Goal: Task Accomplishment & Management: Complete application form

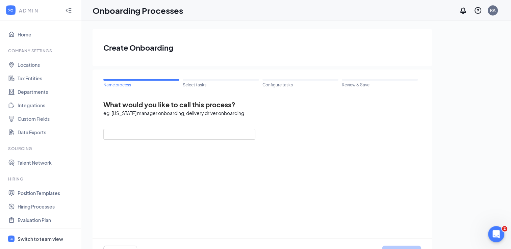
click at [46, 236] on div "Switch to team view" at bounding box center [41, 239] width 46 height 7
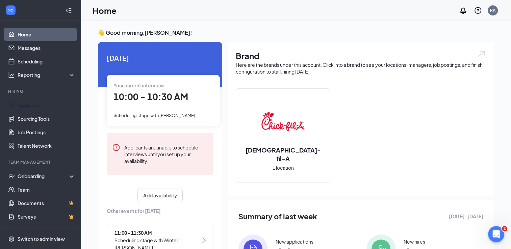
click at [38, 102] on link "Applicants" at bounding box center [47, 106] width 58 height 14
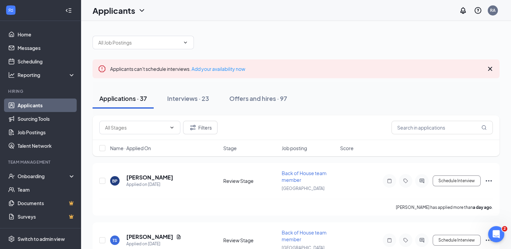
click at [194, 99] on div "Interviews · 23" at bounding box center [188, 98] width 42 height 8
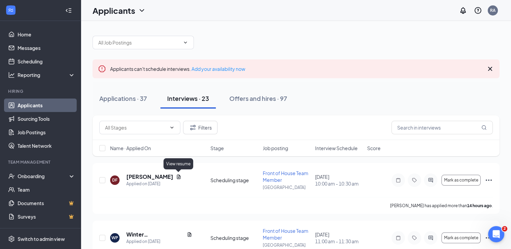
click at [176, 176] on icon "Document" at bounding box center [178, 176] width 5 height 5
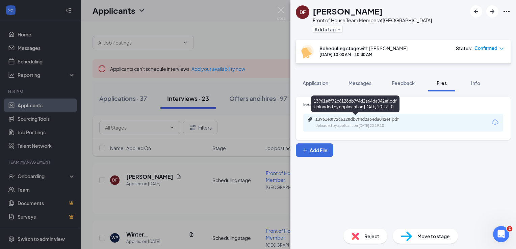
click at [380, 121] on div "13961e8f72c6128db7f4d2a64da042ef.pdf" at bounding box center [362, 119] width 95 height 5
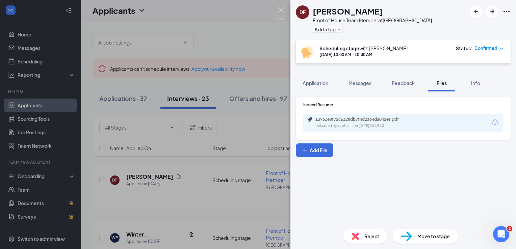
click at [313, 88] on button "Application" at bounding box center [315, 83] width 39 height 17
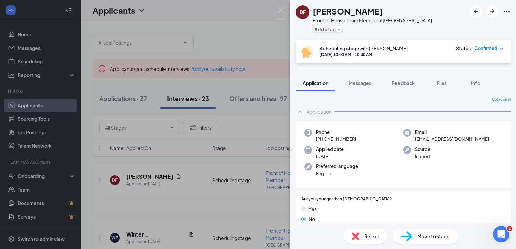
click at [251, 48] on div "DF [PERSON_NAME] Front of House Team Member at [GEOGRAPHIC_DATA] Add a tag Sche…" at bounding box center [258, 124] width 516 height 249
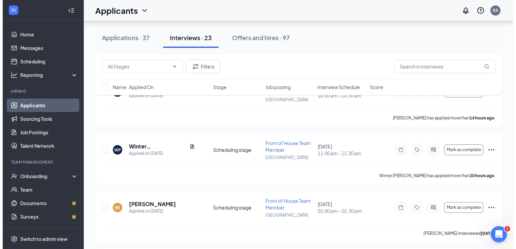
scroll to position [59, 0]
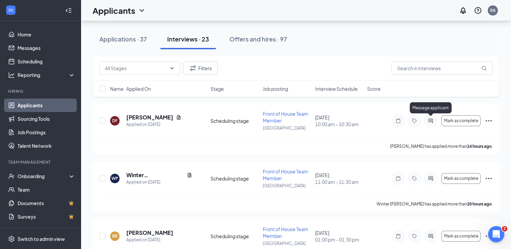
click at [431, 121] on icon "ActiveChat" at bounding box center [430, 121] width 4 height 4
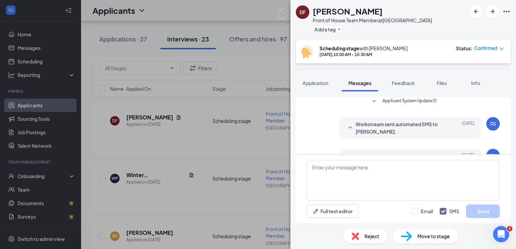
scroll to position [159, 0]
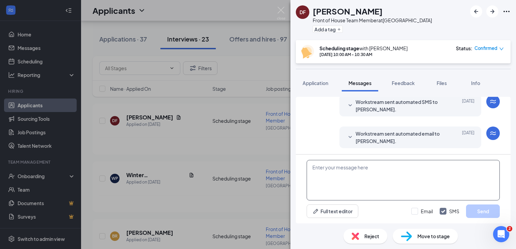
click at [333, 171] on textarea at bounding box center [403, 180] width 193 height 41
type textarea "test"
click at [472, 206] on button "Send" at bounding box center [483, 212] width 34 height 14
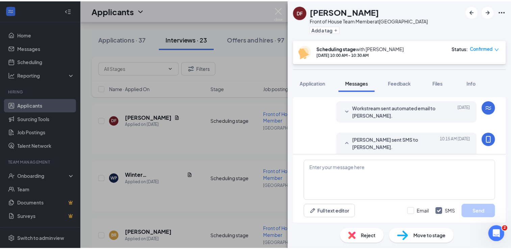
scroll to position [203, 0]
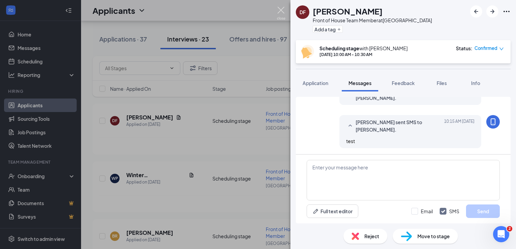
click at [280, 9] on img at bounding box center [281, 13] width 8 height 13
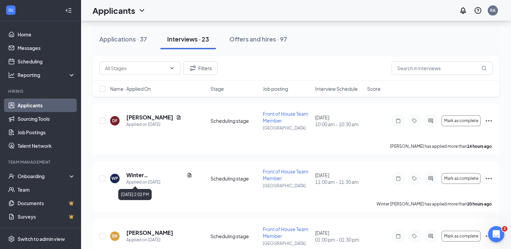
click at [145, 179] on div "Applied on [DATE]" at bounding box center [159, 182] width 66 height 7
click at [188, 175] on icon "Document" at bounding box center [190, 175] width 4 height 4
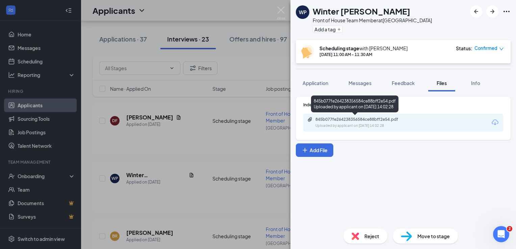
click at [328, 120] on div "845b077fe264238356584ce88bff2e54.pdf" at bounding box center [362, 119] width 95 height 5
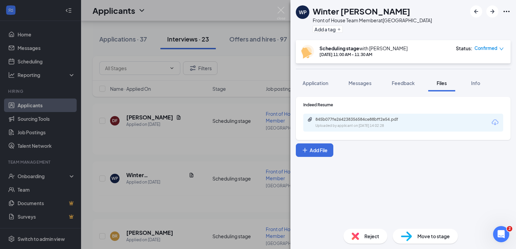
click at [416, 233] on div "Move to stage" at bounding box center [425, 236] width 65 height 15
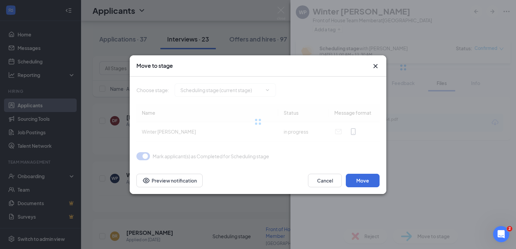
type input "Review (next stage)"
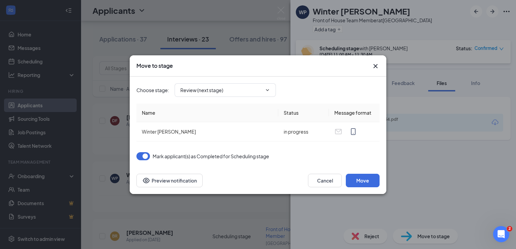
click at [201, 107] on th "Name" at bounding box center [207, 113] width 142 height 19
click at [268, 92] on icon "ChevronDown" at bounding box center [267, 89] width 5 height 5
click at [266, 88] on icon "ChevronDown" at bounding box center [267, 89] width 5 height 5
click at [263, 88] on span "Review (next stage)" at bounding box center [225, 90] width 101 height 14
click at [267, 91] on icon "ChevronDown" at bounding box center [267, 89] width 5 height 5
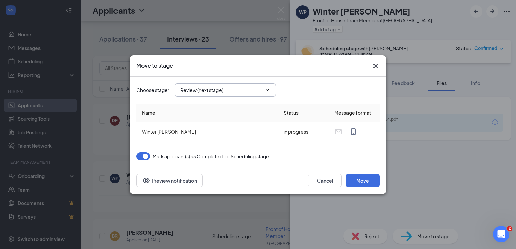
click at [204, 97] on div "Choose stage : Review (next stage)" at bounding box center [257, 90] width 243 height 27
drag, startPoint x: 204, startPoint y: 97, endPoint x: 241, endPoint y: 87, distance: 38.7
click at [241, 87] on div "Choose stage : Review (next stage)" at bounding box center [257, 90] width 243 height 27
click at [255, 89] on input "Review (next stage)" at bounding box center [221, 89] width 82 height 7
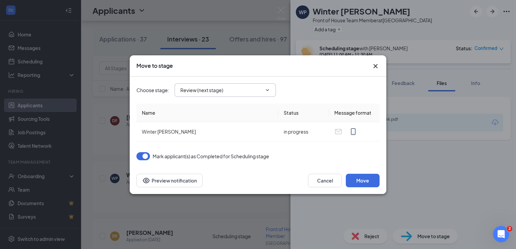
drag, startPoint x: 255, startPoint y: 89, endPoint x: 264, endPoint y: 93, distance: 10.3
click at [264, 93] on span at bounding box center [266, 89] width 7 height 5
drag, startPoint x: 264, startPoint y: 93, endPoint x: 270, endPoint y: 90, distance: 5.9
click at [270, 90] on icon "ChevronDown" at bounding box center [267, 89] width 5 height 5
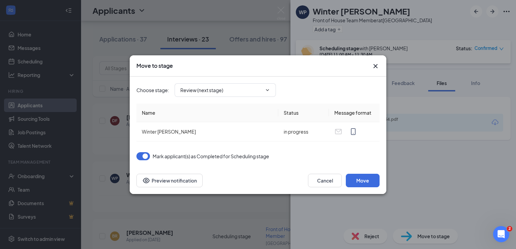
click at [370, 67] on div "Move to stage" at bounding box center [257, 65] width 243 height 7
click at [378, 66] on icon "Cross" at bounding box center [375, 66] width 8 height 8
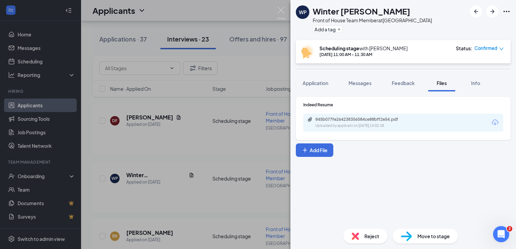
click at [416, 235] on div "Move to stage" at bounding box center [425, 236] width 65 height 15
type input "Review (next stage)"
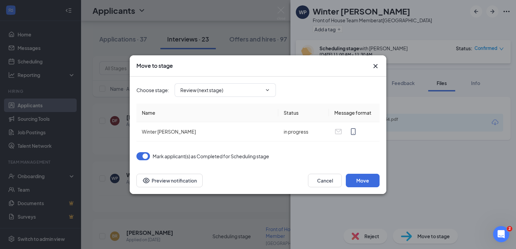
click at [266, 86] on span "Review (next stage)" at bounding box center [225, 90] width 101 height 14
click at [267, 89] on icon "ChevronDown" at bounding box center [267, 89] width 5 height 5
click at [375, 67] on icon "Cross" at bounding box center [375, 66] width 4 height 4
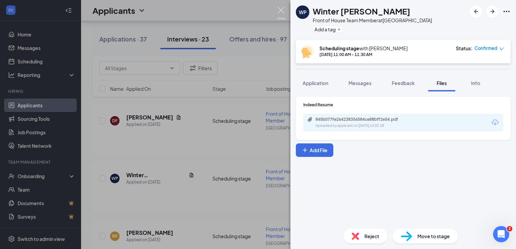
click at [281, 10] on img at bounding box center [281, 13] width 8 height 13
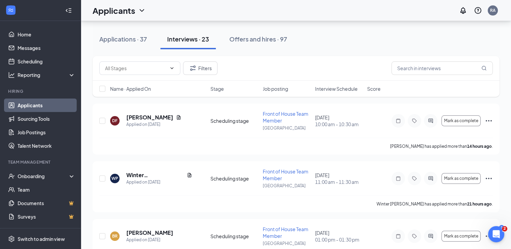
click at [488, 180] on icon "Ellipses" at bounding box center [489, 179] width 8 height 8
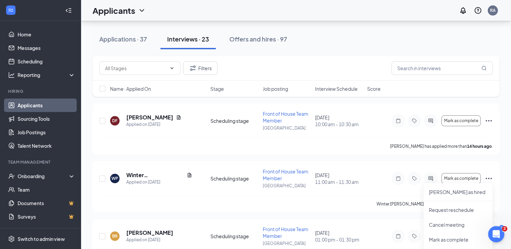
click at [487, 178] on icon "Ellipses" at bounding box center [489, 179] width 8 height 8
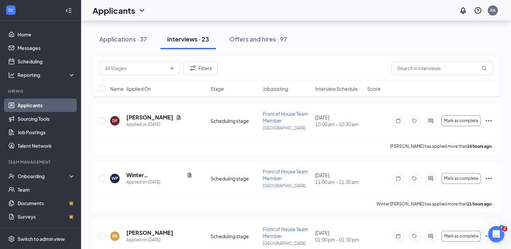
click at [490, 177] on icon "Ellipses" at bounding box center [489, 179] width 8 height 8
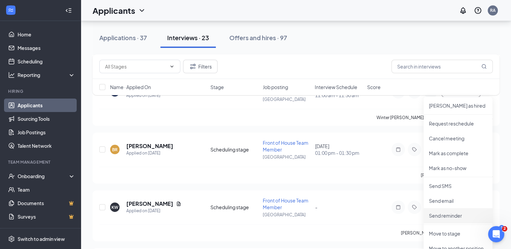
scroll to position [174, 0]
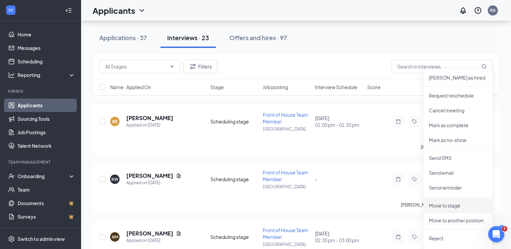
click at [443, 204] on p "Move to stage" at bounding box center [458, 205] width 58 height 7
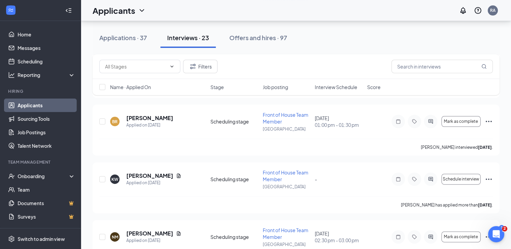
type input "Review (next stage)"
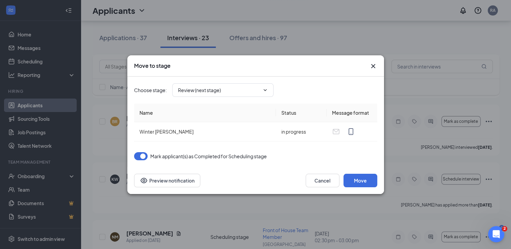
click at [266, 90] on icon "ChevronDown" at bounding box center [264, 89] width 5 height 5
click at [262, 89] on span at bounding box center [264, 89] width 7 height 5
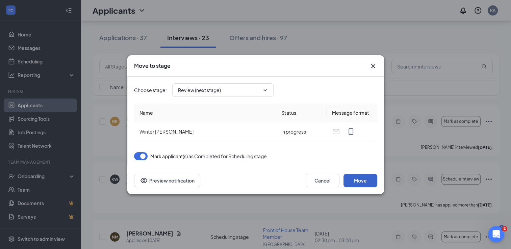
click at [370, 179] on button "Move" at bounding box center [360, 181] width 34 height 14
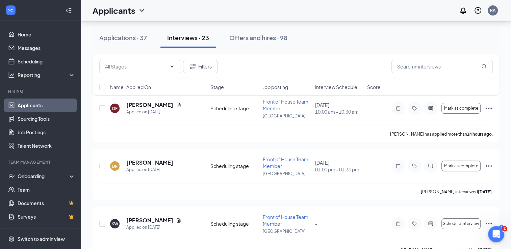
scroll to position [0, 0]
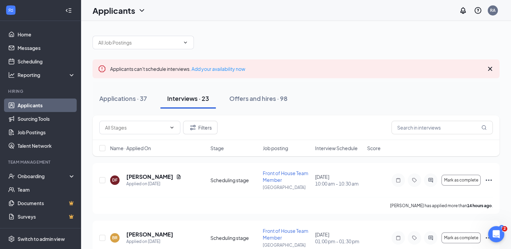
click at [489, 179] on icon "Ellipses" at bounding box center [489, 180] width 8 height 8
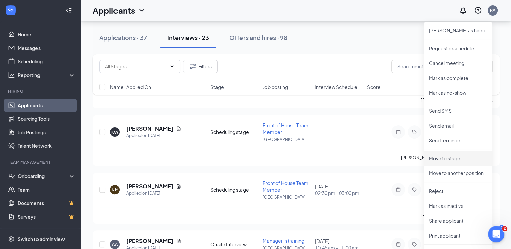
scroll to position [163, 0]
click at [438, 156] on p "Move to stage" at bounding box center [458, 158] width 58 height 7
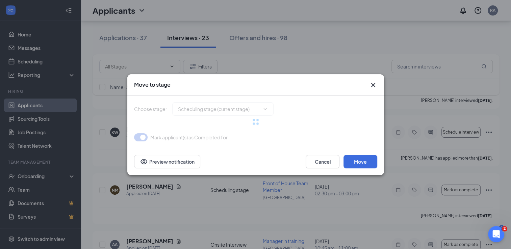
type input "Review (next stage)"
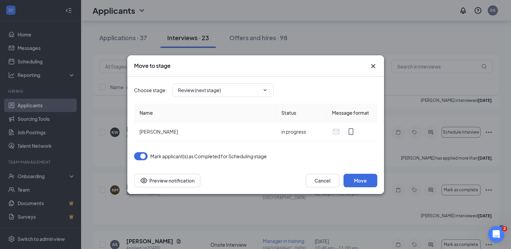
click at [265, 89] on icon "ChevronDown" at bounding box center [264, 89] width 5 height 5
click at [264, 90] on icon "ChevronDown" at bounding box center [264, 89] width 5 height 5
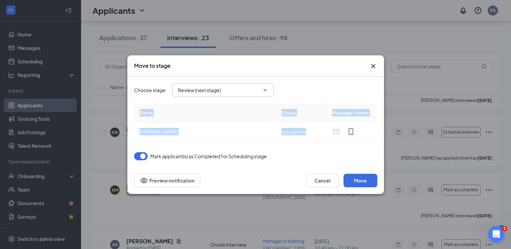
click at [264, 90] on icon "ChevronDown" at bounding box center [264, 89] width 5 height 5
click at [361, 179] on button "Move" at bounding box center [360, 181] width 34 height 14
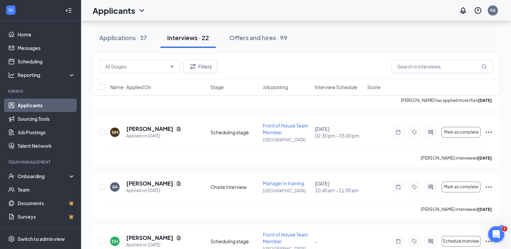
click at [262, 38] on div "Offers and hires · 99" at bounding box center [258, 37] width 58 height 8
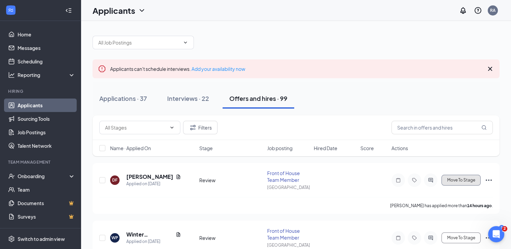
click at [473, 183] on button "Move To Stage" at bounding box center [460, 180] width 39 height 11
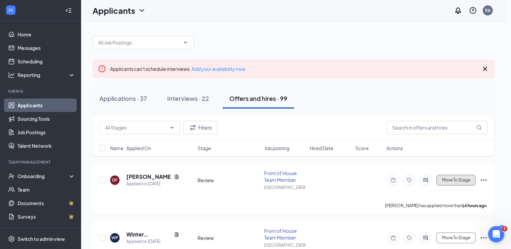
type input "Final stage before hiring process (final stage)"
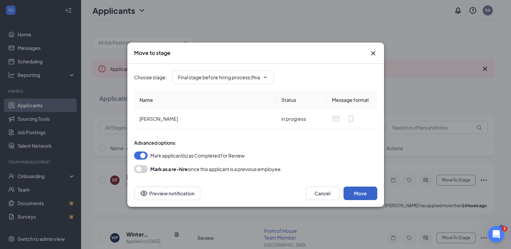
click at [364, 190] on button "Move" at bounding box center [360, 194] width 34 height 14
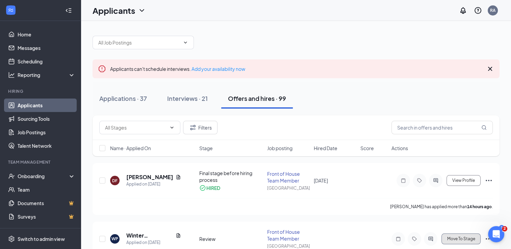
click at [456, 240] on span "Move To Stage" at bounding box center [461, 239] width 28 height 5
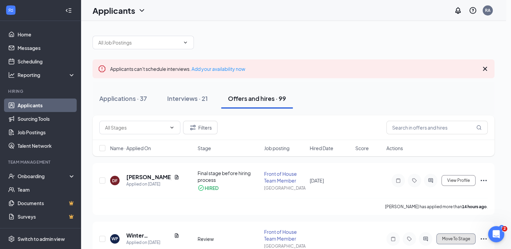
type input "Final stage before hiring process (final stage)"
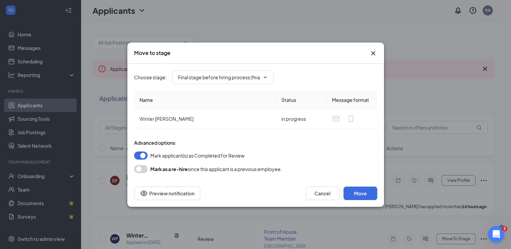
click at [266, 75] on icon "ChevronDown" at bounding box center [264, 77] width 5 height 5
click at [357, 189] on button "Move" at bounding box center [360, 194] width 34 height 14
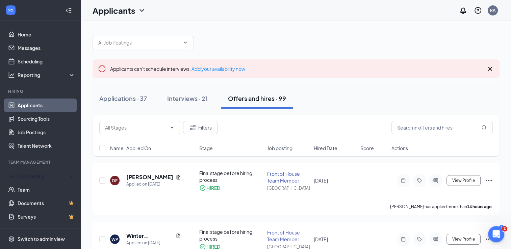
click at [29, 178] on div "Onboarding" at bounding box center [44, 176] width 52 height 7
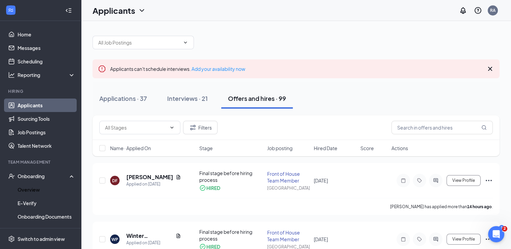
click at [30, 188] on link "Overview" at bounding box center [47, 190] width 58 height 14
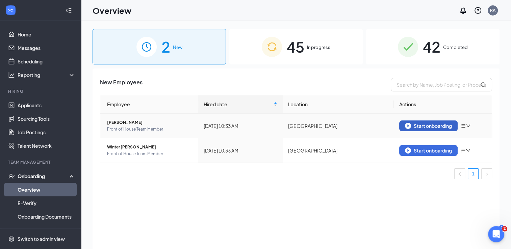
click at [430, 128] on div "Start onboarding" at bounding box center [428, 126] width 47 height 6
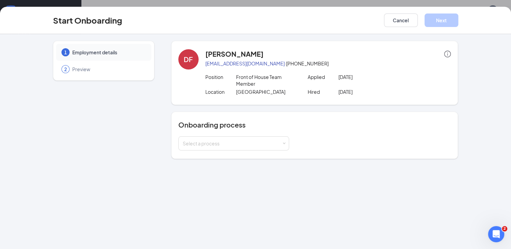
click at [278, 144] on div "Select a process" at bounding box center [232, 143] width 99 height 7
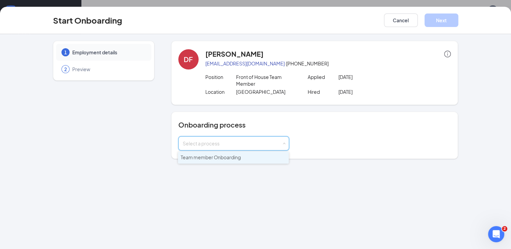
click at [232, 156] on span "Team member Onboarding" at bounding box center [211, 157] width 60 height 6
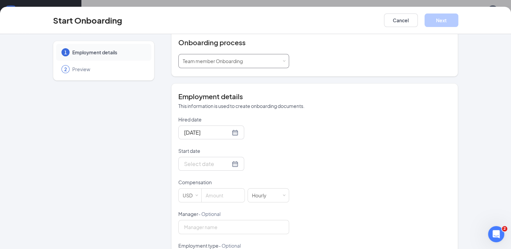
scroll to position [82, 0]
click at [226, 164] on div at bounding box center [211, 164] width 54 height 8
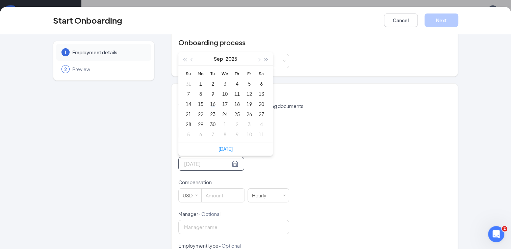
type input "[DATE]"
click at [209, 114] on div "23" at bounding box center [213, 114] width 8 height 8
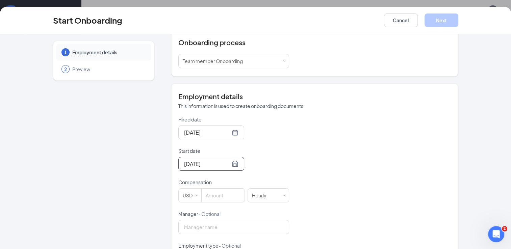
click at [215, 196] on input at bounding box center [223, 196] width 43 height 14
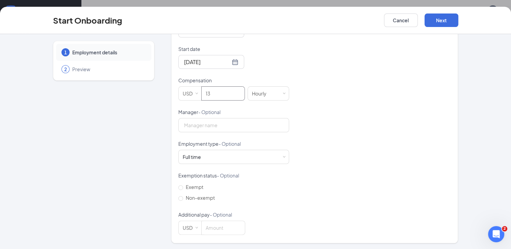
type input "13"
click at [284, 158] on div "Full time Works 30+ hours per week and is reasonably expected to work" at bounding box center [233, 157] width 111 height 14
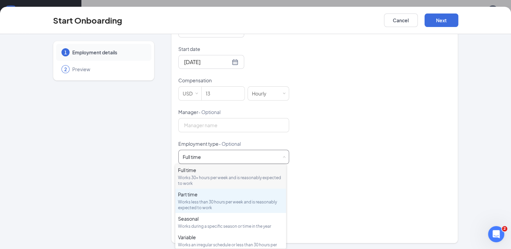
click at [242, 203] on div "Works less than 30 hours per week and is reasonably expected to work" at bounding box center [230, 204] width 105 height 11
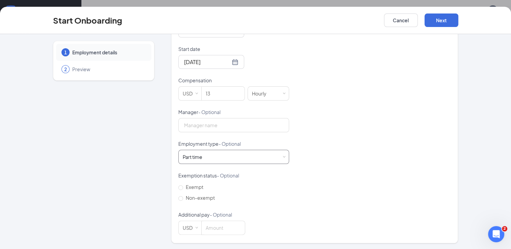
scroll to position [30, 0]
click at [179, 197] on input "Non-exempt" at bounding box center [180, 198] width 5 height 5
radio input "true"
click at [447, 19] on button "Next" at bounding box center [441, 21] width 34 height 14
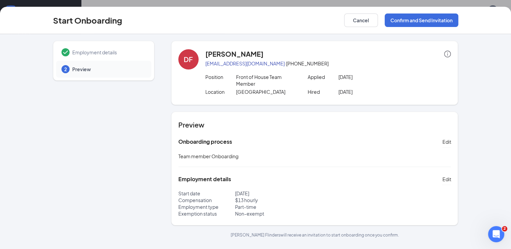
scroll to position [0, 0]
click at [415, 22] on button "Confirm and Send Invitation" at bounding box center [422, 21] width 74 height 14
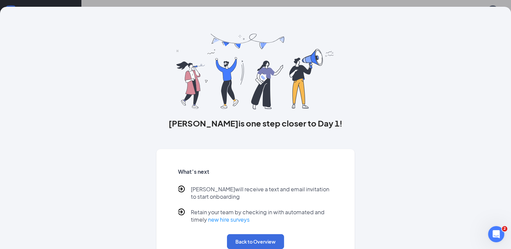
click at [88, 171] on div "[PERSON_NAME] is one step closer to Day 1! What’s next [PERSON_NAME] will recei…" at bounding box center [256, 137] width 432 height 261
click at [261, 240] on button "Back to Overview" at bounding box center [255, 241] width 57 height 15
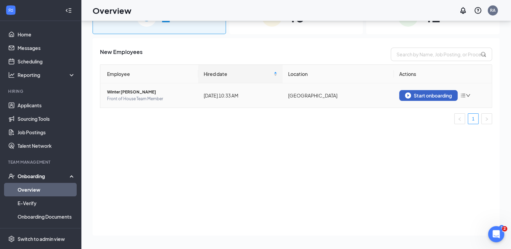
click at [421, 94] on div "Start onboarding" at bounding box center [428, 96] width 47 height 6
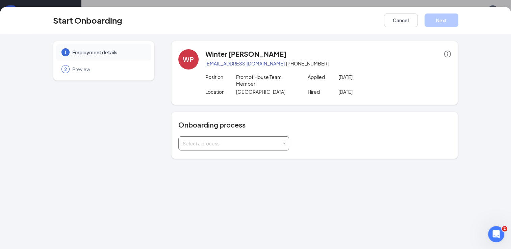
click at [285, 143] on span at bounding box center [283, 143] width 3 height 3
click at [204, 160] on li "Team member Onboarding" at bounding box center [233, 158] width 111 height 12
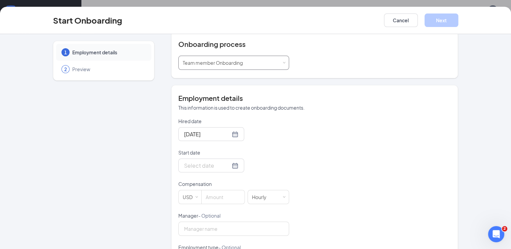
scroll to position [81, 0]
click at [228, 166] on div at bounding box center [211, 165] width 54 height 8
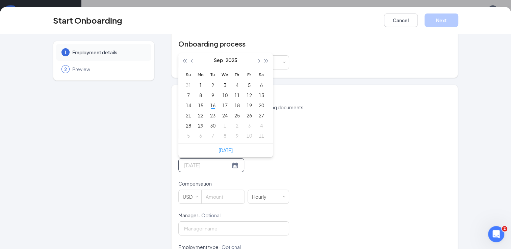
type input "[DATE]"
click at [237, 104] on div "18" at bounding box center [237, 105] width 8 height 8
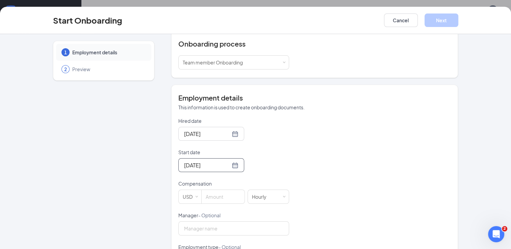
click at [273, 156] on div "Start date" at bounding box center [233, 153] width 111 height 9
click at [208, 198] on input at bounding box center [223, 197] width 43 height 14
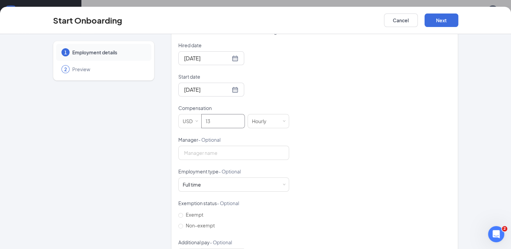
type input "13"
click at [248, 183] on div "Full time Works 30+ hours per week and is reasonably expected to work" at bounding box center [234, 185] width 102 height 14
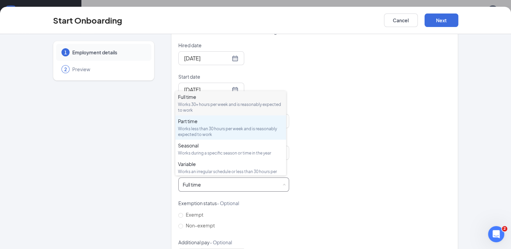
click at [208, 137] on li "Part time Works less than 30 hours per week and is reasonably expected to work" at bounding box center [230, 127] width 111 height 24
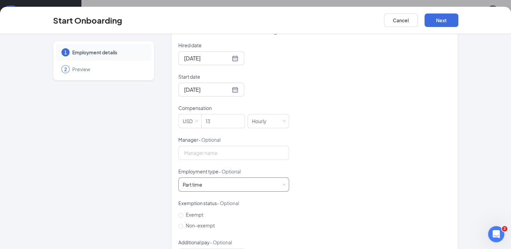
scroll to position [183, 0]
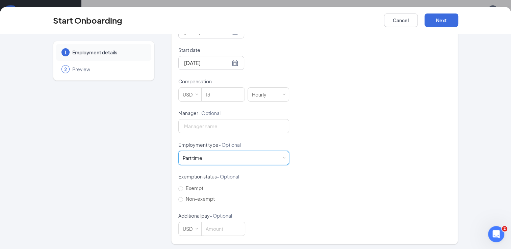
click at [178, 199] on input "Non-exempt" at bounding box center [180, 199] width 5 height 5
radio input "true"
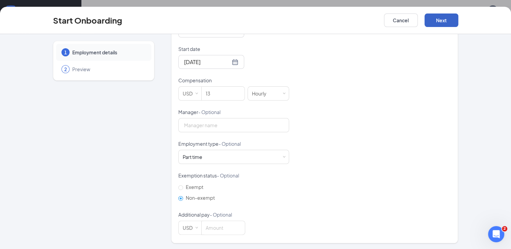
click at [439, 24] on button "Next" at bounding box center [441, 21] width 34 height 14
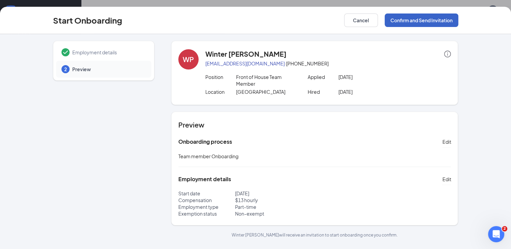
click at [410, 21] on button "Confirm and Send Invitation" at bounding box center [422, 21] width 74 height 14
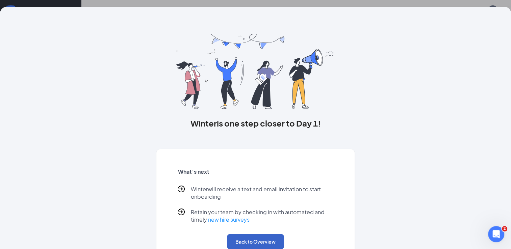
click at [253, 239] on button "Back to Overview" at bounding box center [255, 241] width 57 height 15
